Goal: Find specific page/section

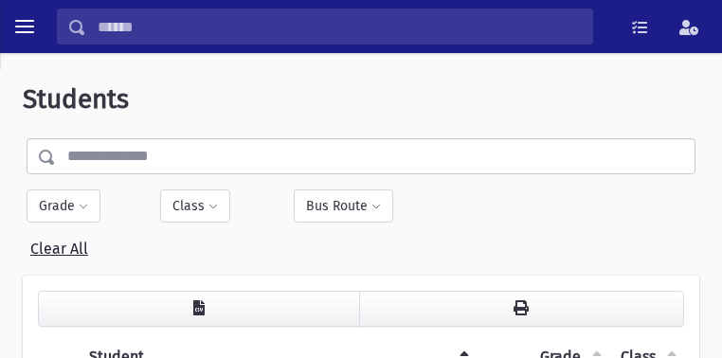
click at [135, 151] on input "text" at bounding box center [375, 156] width 639 height 36
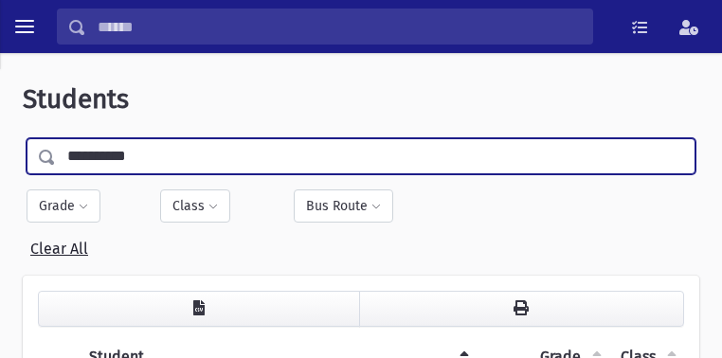
type input "**********"
click at [23, 138] on input "submit" at bounding box center [52, 152] width 59 height 28
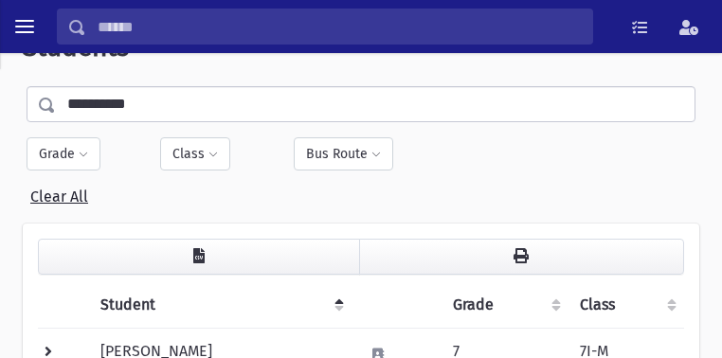
scroll to position [114, 0]
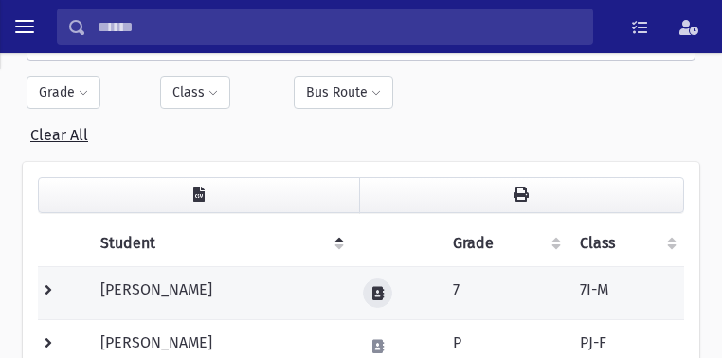
click at [373, 279] on button at bounding box center [377, 293] width 29 height 29
click at [123, 280] on td "[PERSON_NAME]" at bounding box center [220, 292] width 262 height 53
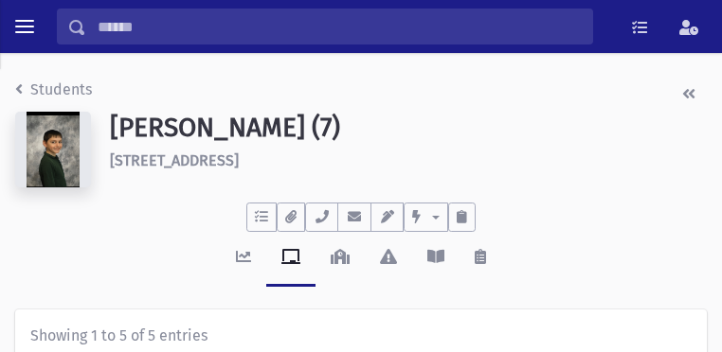
click at [70, 159] on img at bounding box center [53, 150] width 76 height 76
click at [142, 24] on input "Search" at bounding box center [339, 27] width 506 height 36
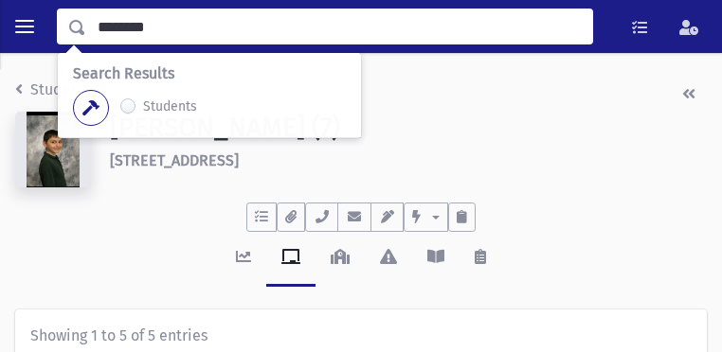
type input "********"
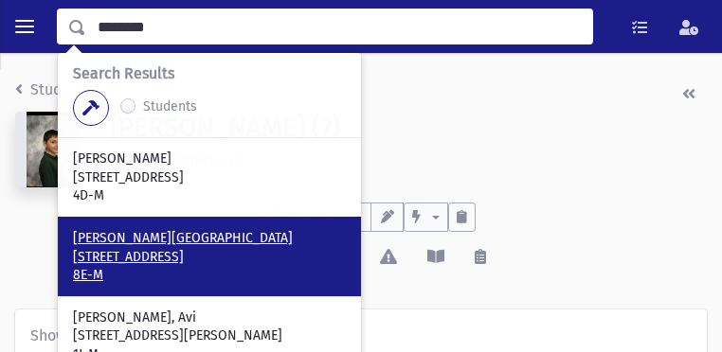
drag, startPoint x: 96, startPoint y: 220, endPoint x: 140, endPoint y: 220, distance: 44.5
click at [96, 248] on p "33 Giti Rd Lakewood, NJ 08701" at bounding box center [209, 257] width 273 height 19
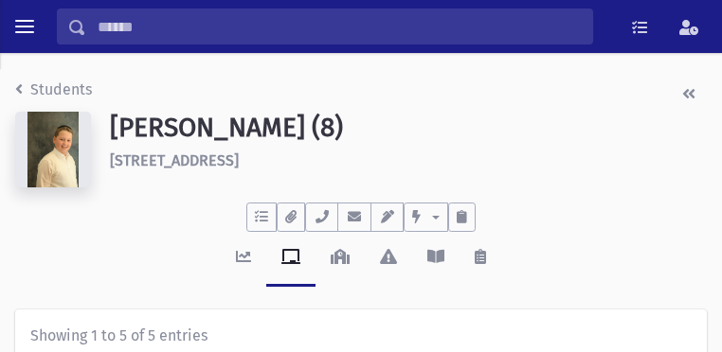
click at [59, 156] on img at bounding box center [53, 150] width 76 height 76
